Goal: Find specific page/section: Find specific page/section

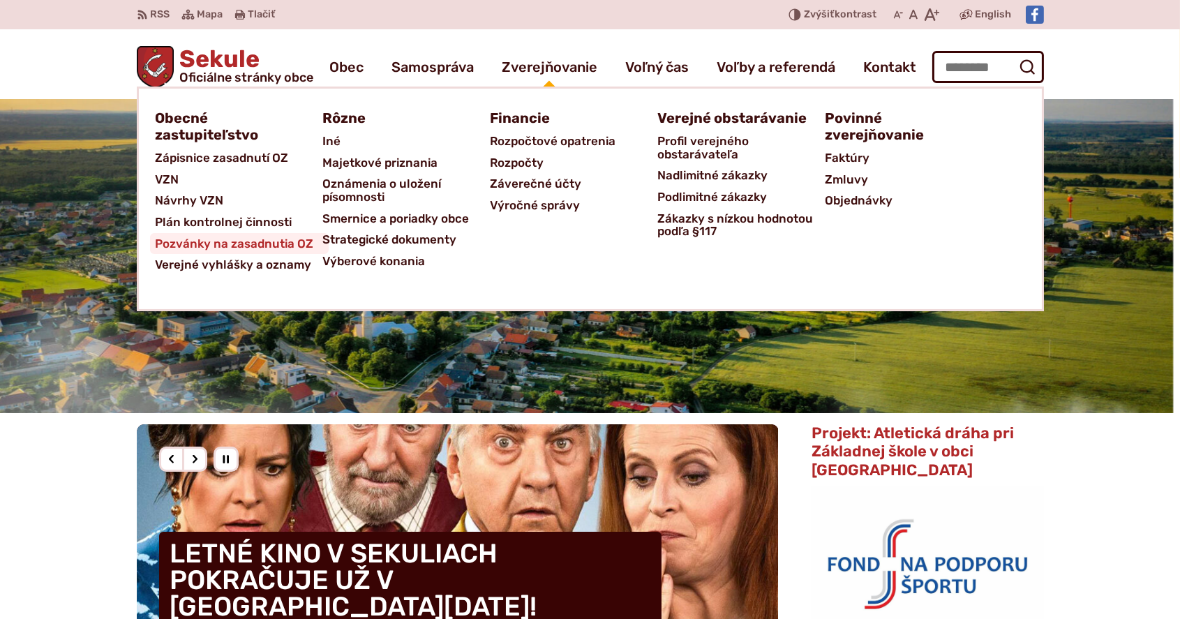
click at [269, 244] on span "Pozvánky na zasadnutia OZ" at bounding box center [235, 244] width 158 height 22
click at [264, 159] on span "Zápisnice zasadnutí OZ" at bounding box center [222, 158] width 133 height 22
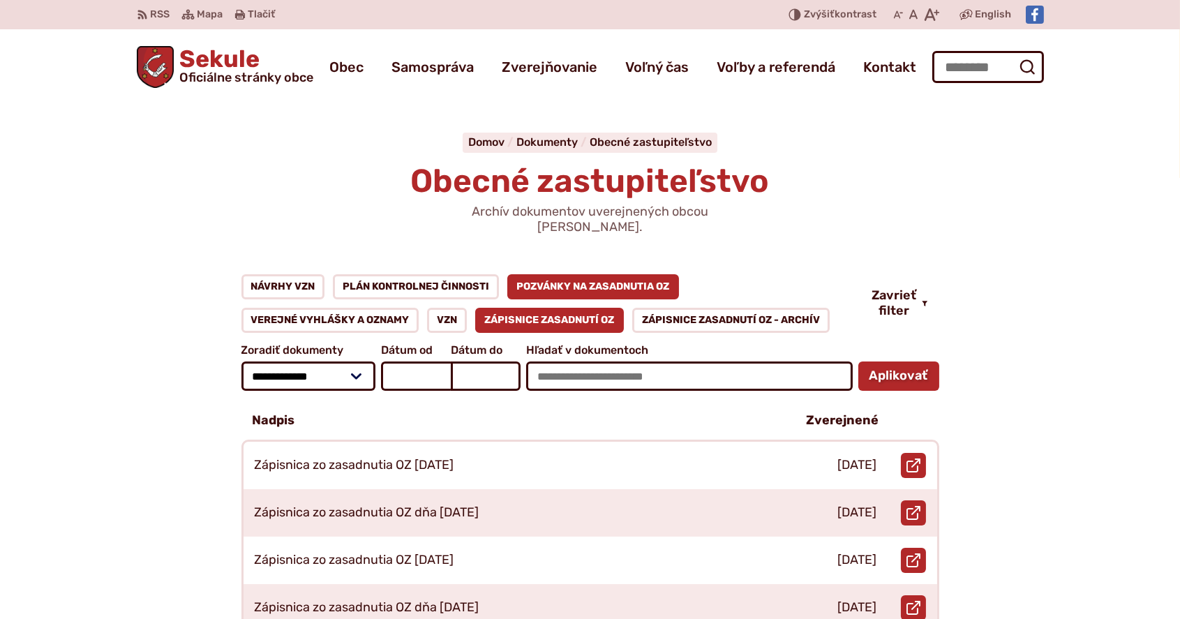
click at [555, 274] on link "Pozvánky na zasadnutia OZ" at bounding box center [593, 286] width 172 height 25
